Goal: Book appointment/travel/reservation

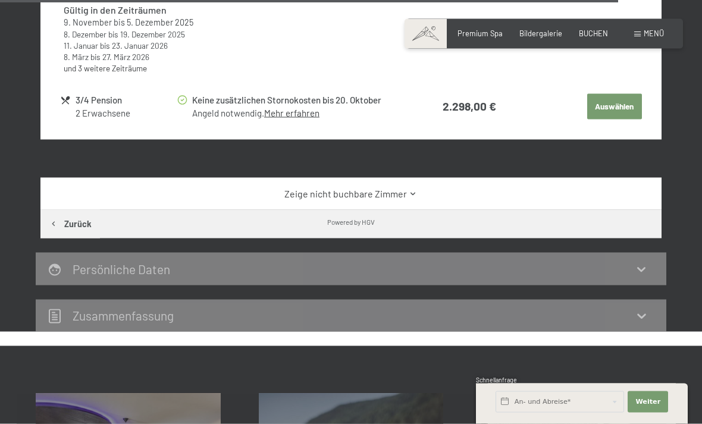
scroll to position [3969, 0]
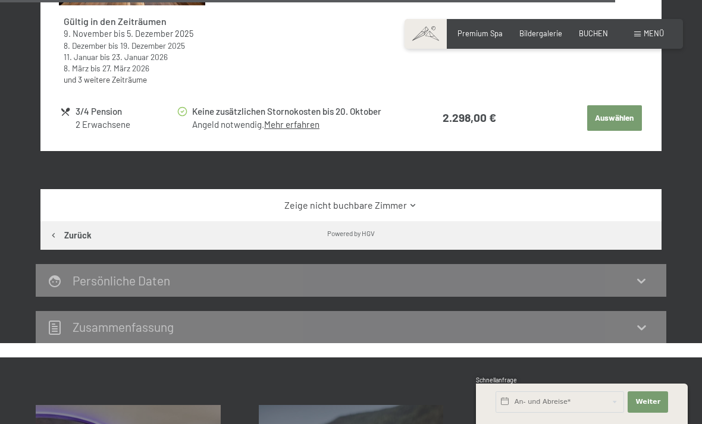
click at [410, 201] on icon at bounding box center [413, 205] width 9 height 9
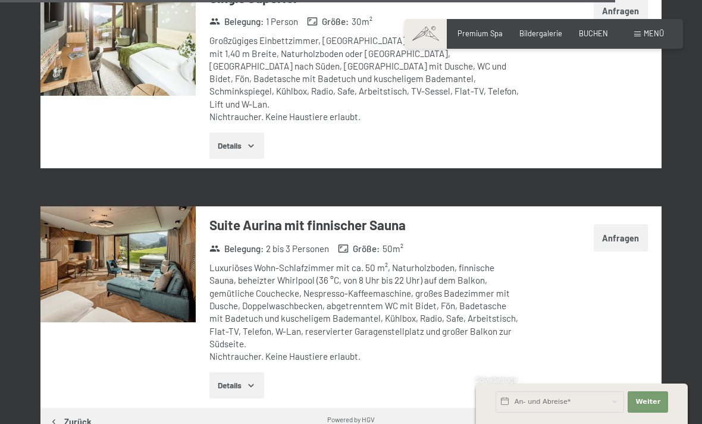
scroll to position [5115, 0]
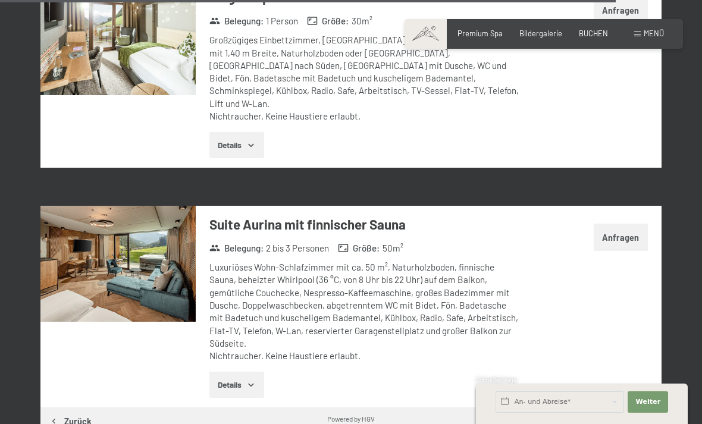
click at [254, 372] on button "Details" at bounding box center [237, 385] width 54 height 26
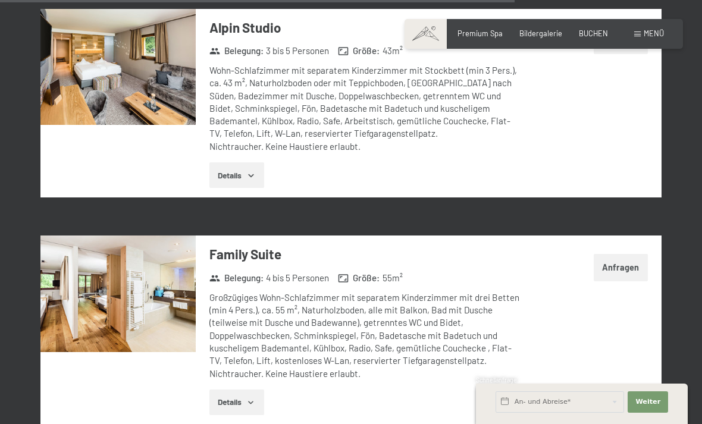
scroll to position [4425, 0]
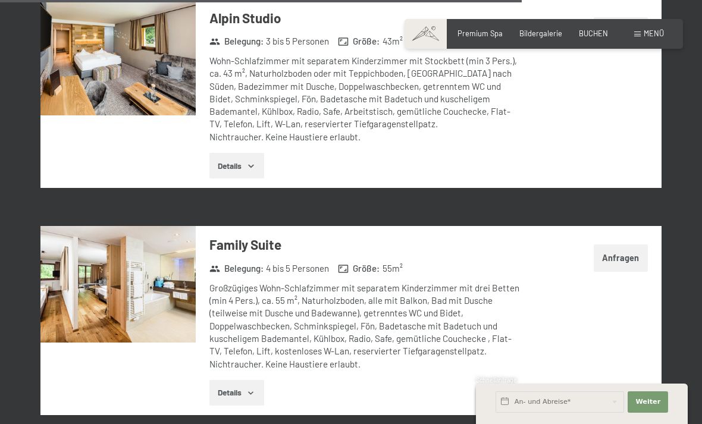
click at [260, 380] on button "Details" at bounding box center [237, 393] width 54 height 26
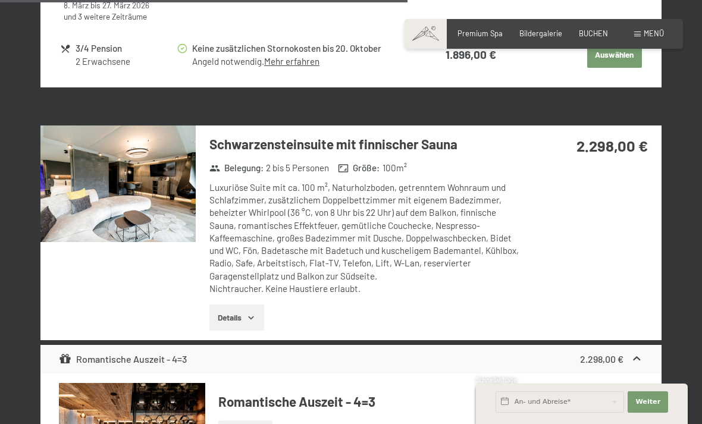
scroll to position [3466, 0]
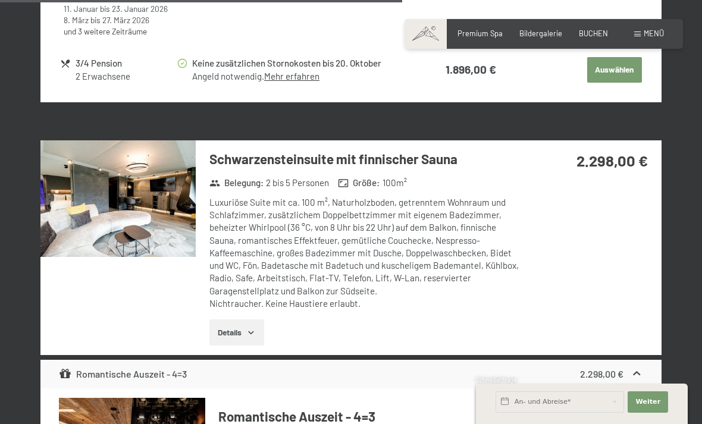
click at [249, 328] on icon "button" at bounding box center [251, 333] width 10 height 10
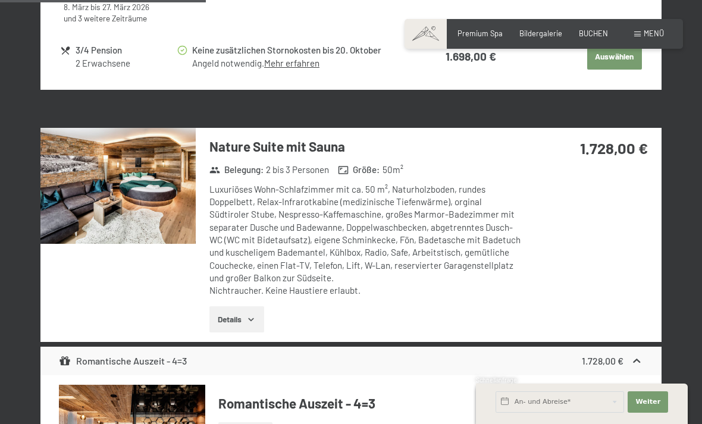
scroll to position [1801, 0]
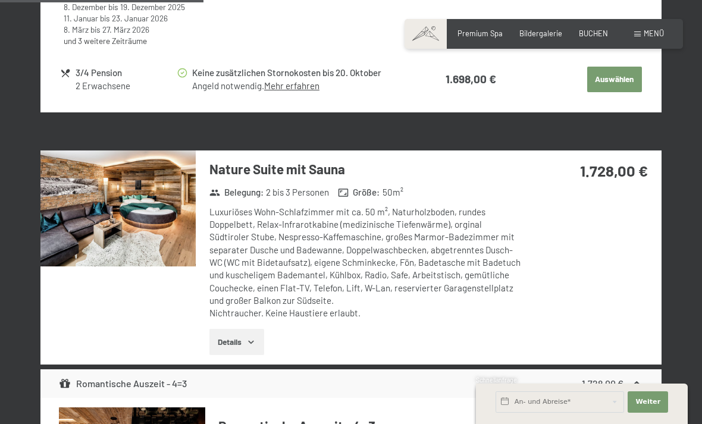
click at [137, 209] on img at bounding box center [117, 209] width 155 height 117
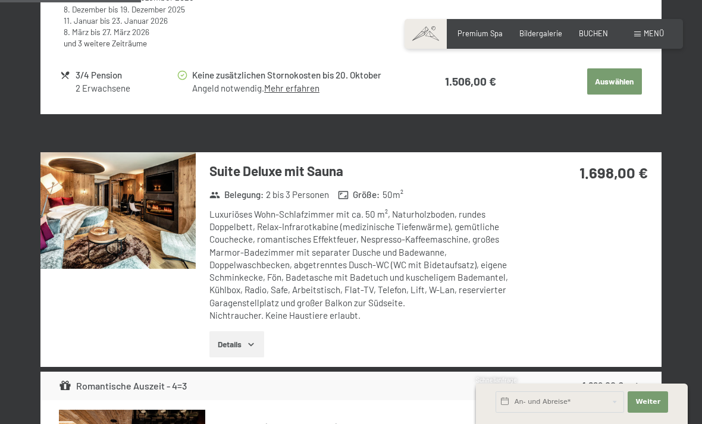
scroll to position [1248, 0]
click at [164, 219] on img at bounding box center [117, 211] width 155 height 117
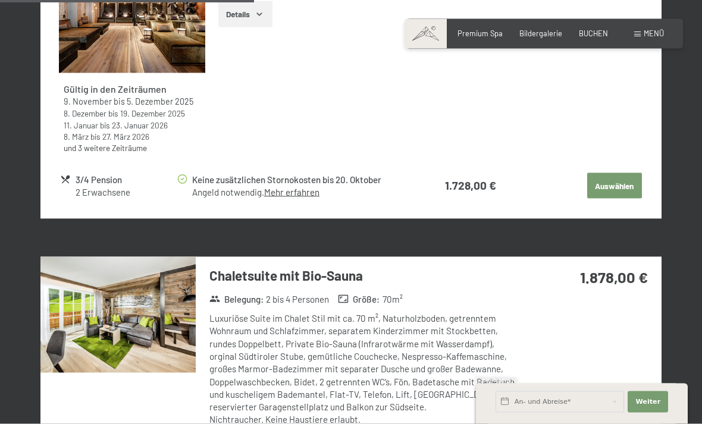
scroll to position [2246, 0]
click at [389, 371] on div "Luxuriöse Suite im Chalet Stil mit ca. 70 m², Naturholzboden, getrenntem Wohnra…" at bounding box center [366, 369] width 313 height 114
click at [155, 319] on img at bounding box center [117, 315] width 155 height 117
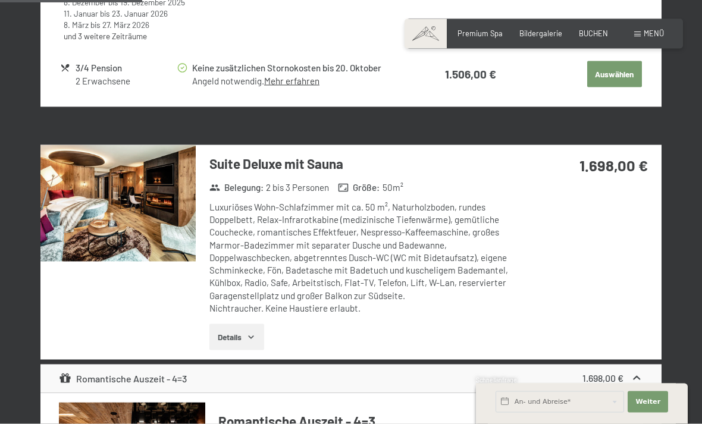
scroll to position [1255, 0]
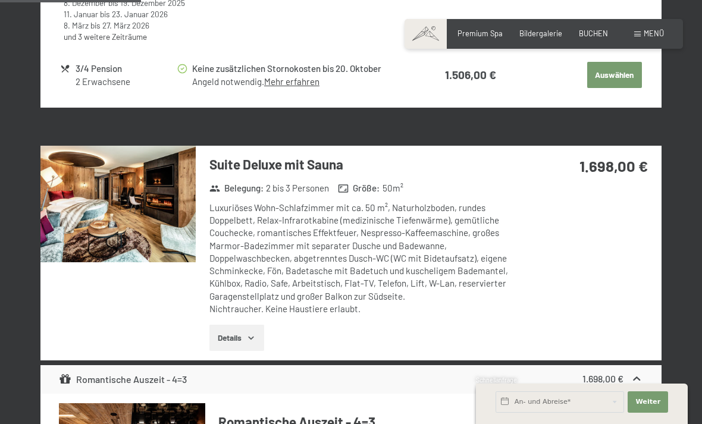
click at [483, 33] on span "Premium Spa" at bounding box center [480, 34] width 45 height 10
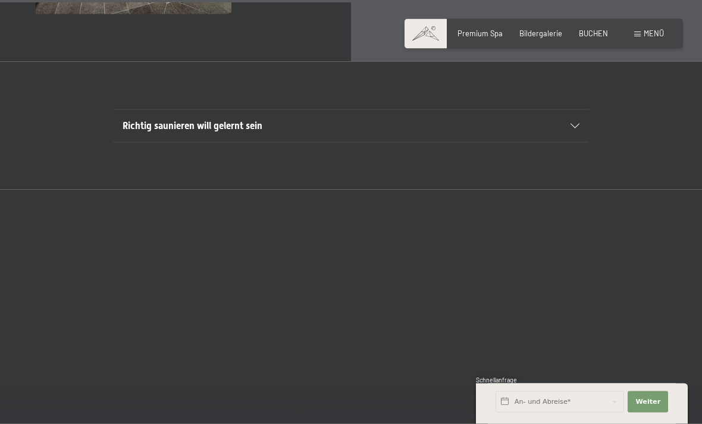
scroll to position [3354, 0]
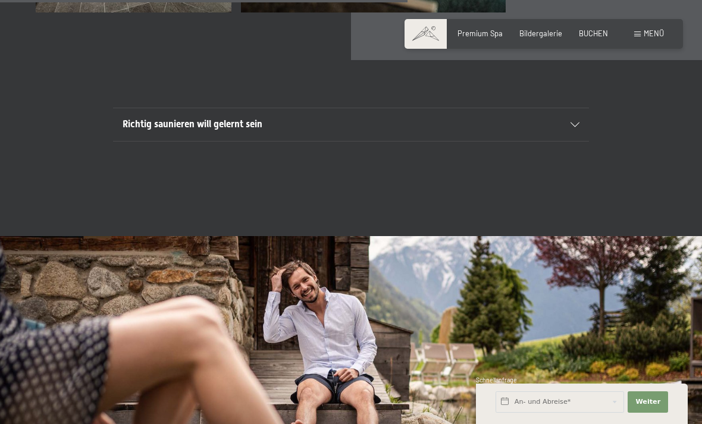
click at [579, 127] on icon at bounding box center [575, 125] width 9 height 5
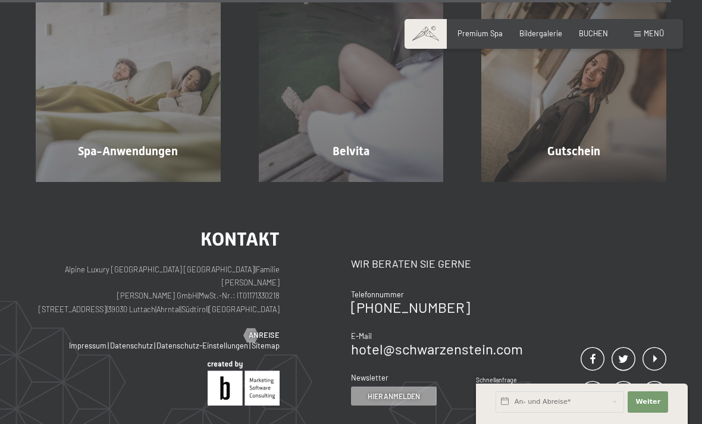
scroll to position [5738, 0]
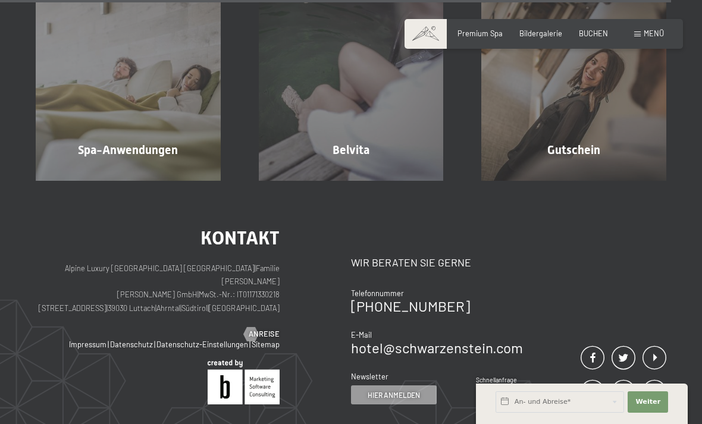
click at [182, 158] on div "Spa-Anwendungen" at bounding box center [128, 150] width 223 height 17
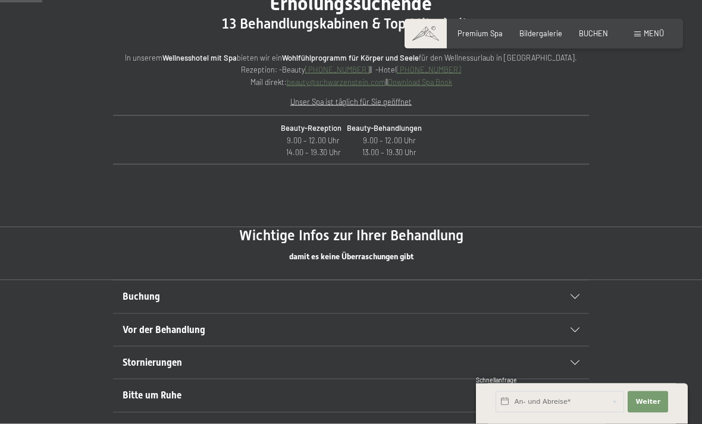
scroll to position [454, 0]
click at [575, 304] on div "Buchung" at bounding box center [351, 296] width 457 height 32
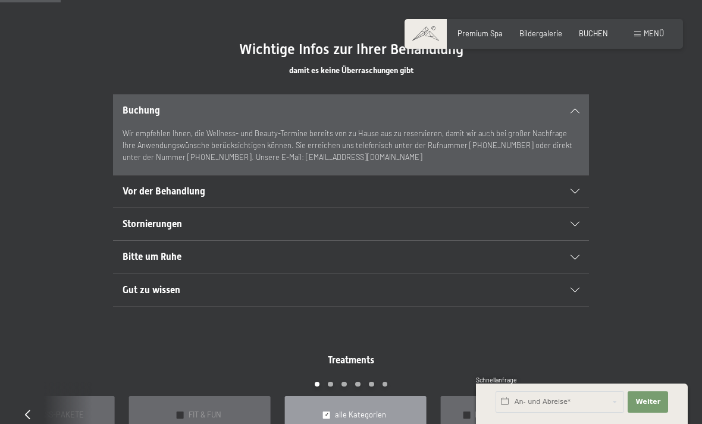
scroll to position [656, 0]
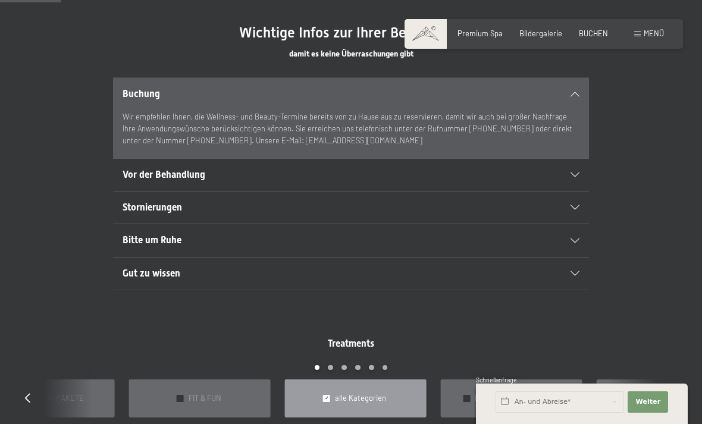
click at [578, 242] on div "Bitte um Ruhe" at bounding box center [351, 240] width 457 height 32
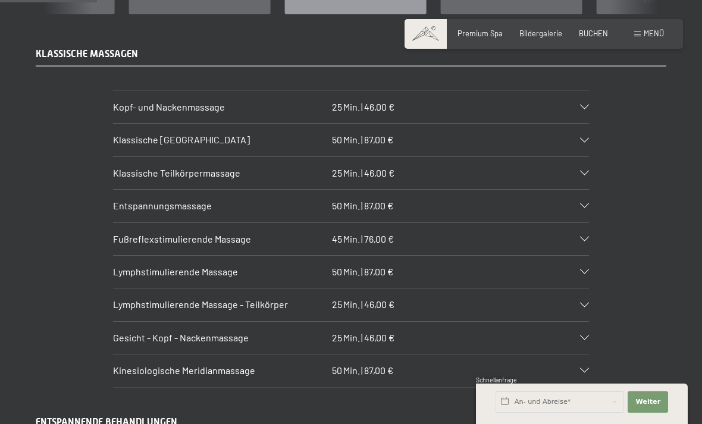
scroll to position [1048, 0]
